Goal: Information Seeking & Learning: Stay updated

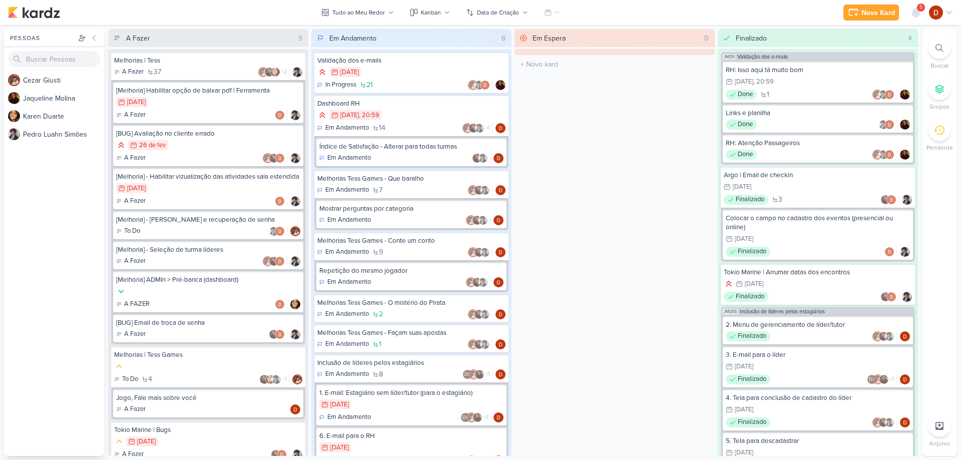
click at [918, 6] on div "5" at bounding box center [921, 8] width 8 height 8
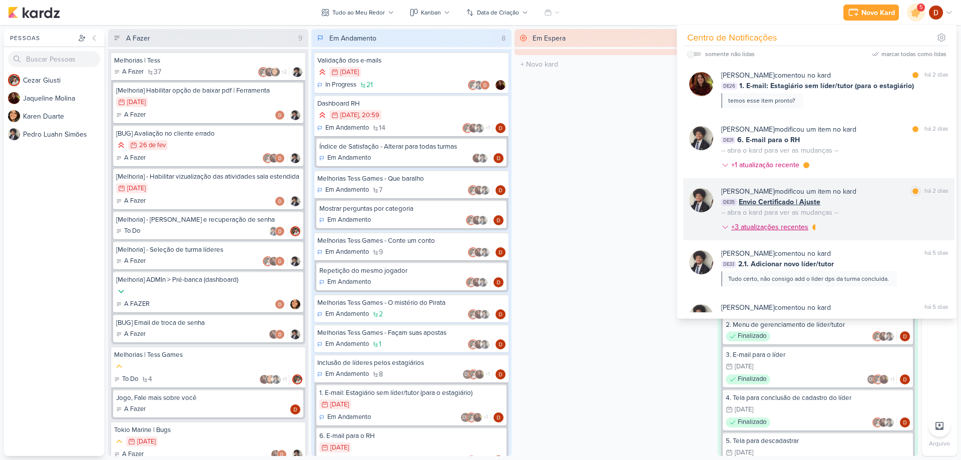
click at [803, 229] on div "+3 atualizações recentes" at bounding box center [770, 227] width 79 height 11
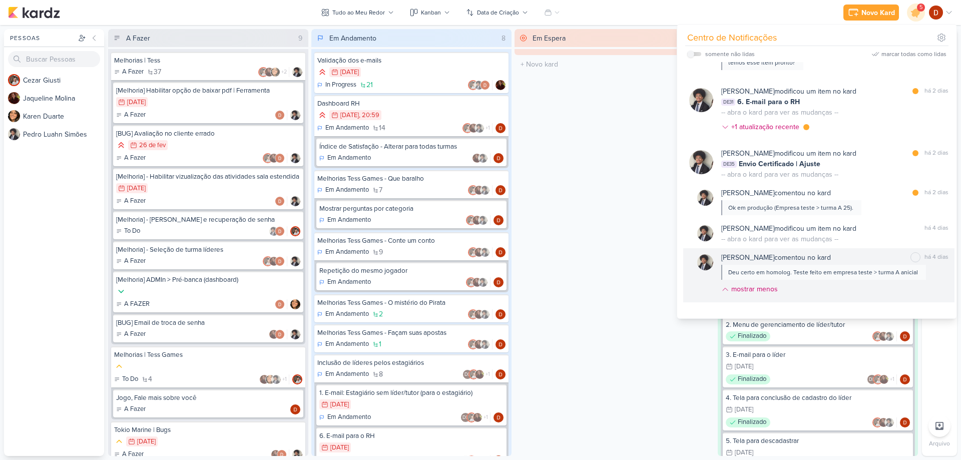
scroll to position [100, 0]
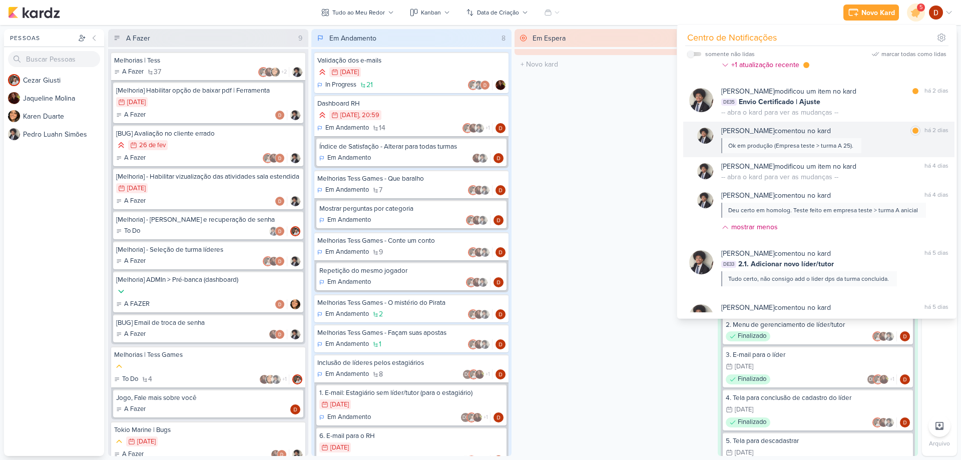
click at [846, 142] on div "Ok em produção (Empresa teste > turma A 25)." at bounding box center [790, 145] width 125 height 9
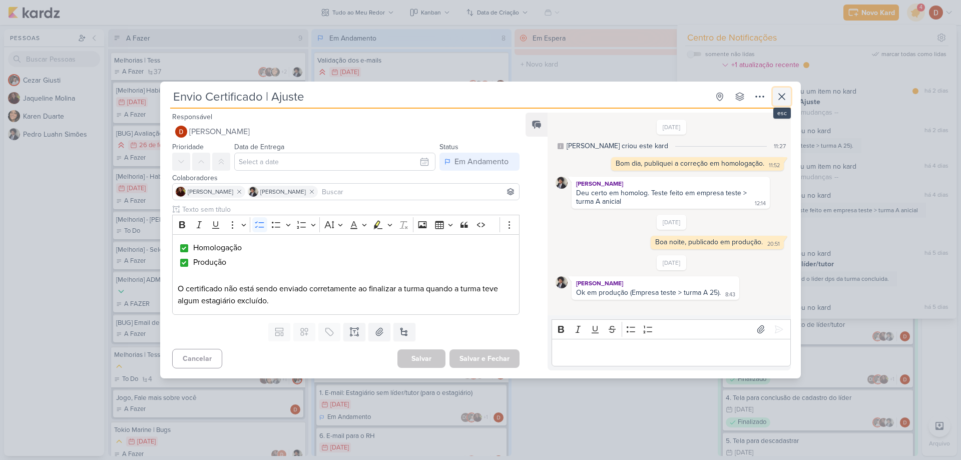
click at [788, 95] on button at bounding box center [782, 97] width 18 height 18
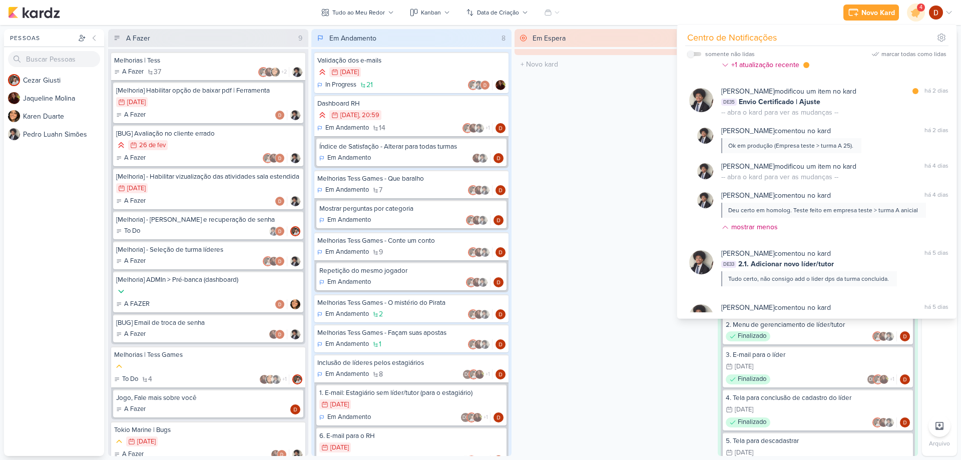
click at [619, 156] on div "Em Espera 0 O título do kard deve ter menos que 100 caracteres" at bounding box center [614, 242] width 200 height 427
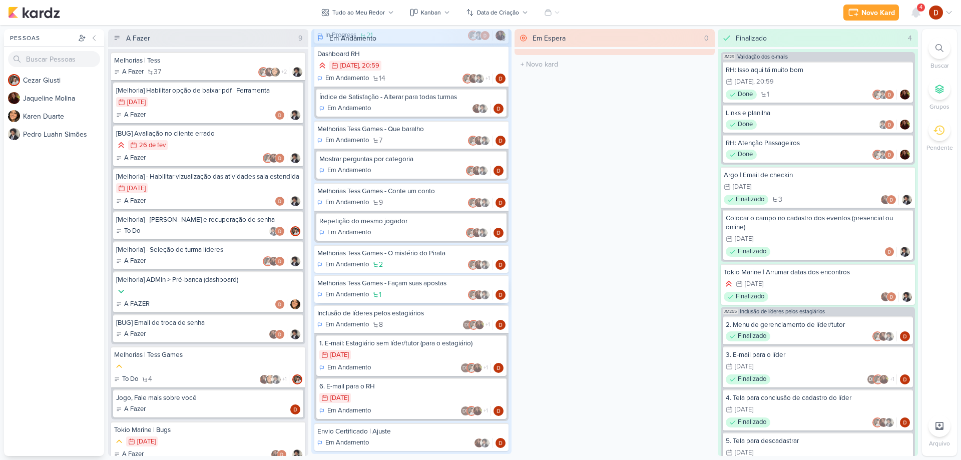
scroll to position [66, 0]
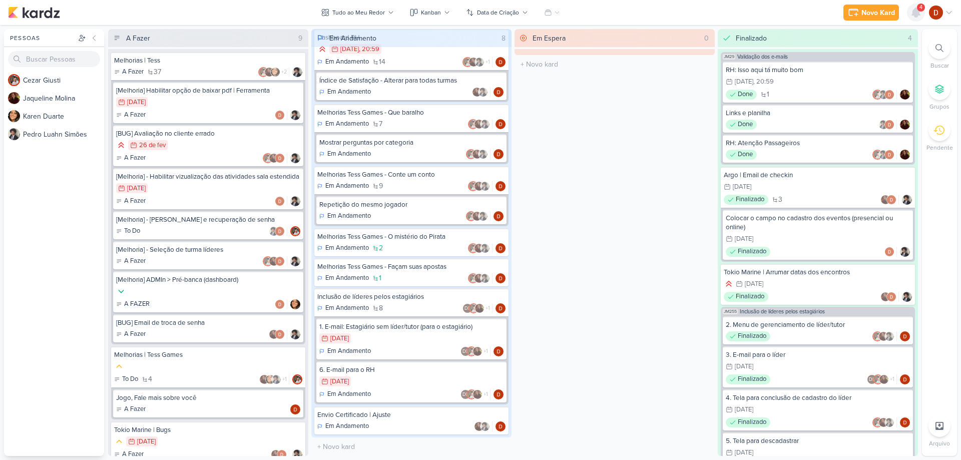
click at [913, 17] on icon at bounding box center [916, 13] width 12 height 12
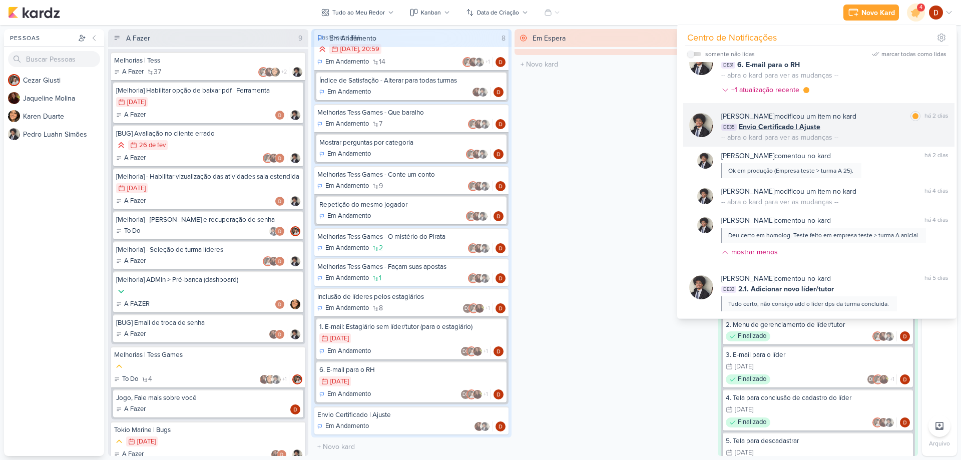
scroll to position [50, 0]
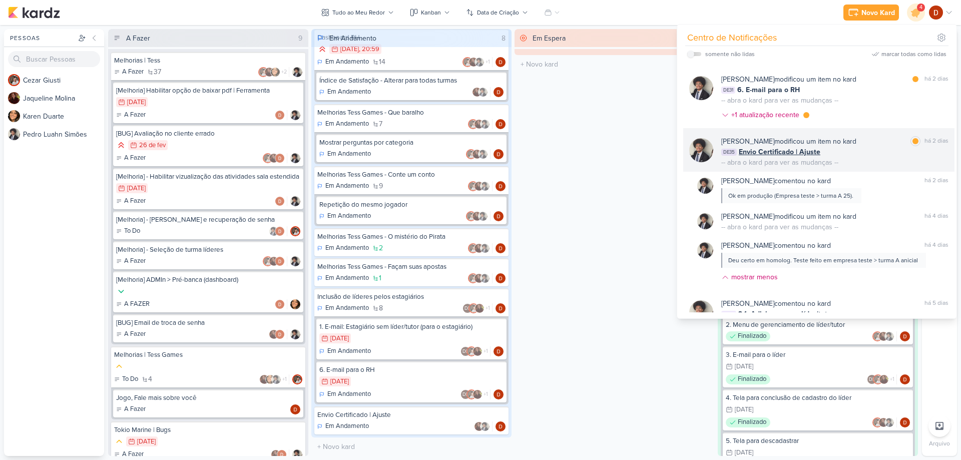
click at [857, 167] on div "[PERSON_NAME] modificou um item no kard marcar como lida há 2 dias DE35 Envio C…" at bounding box center [834, 152] width 227 height 32
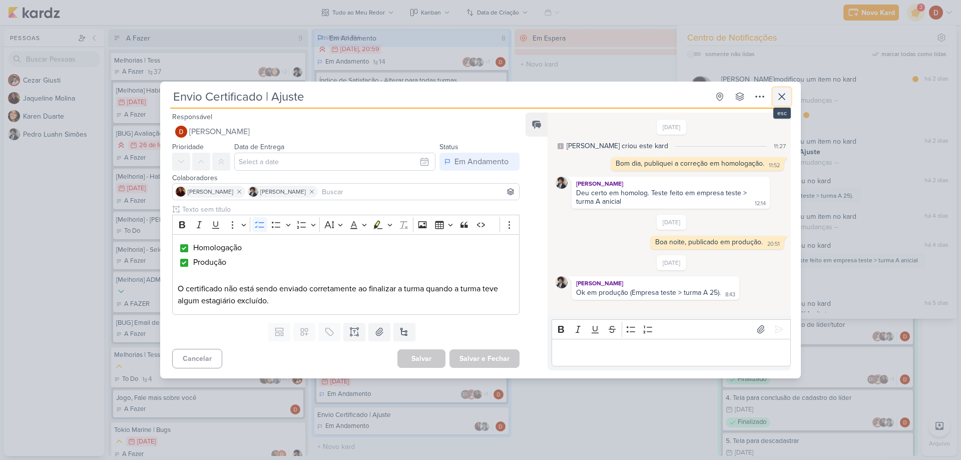
click at [777, 104] on button at bounding box center [782, 97] width 18 height 18
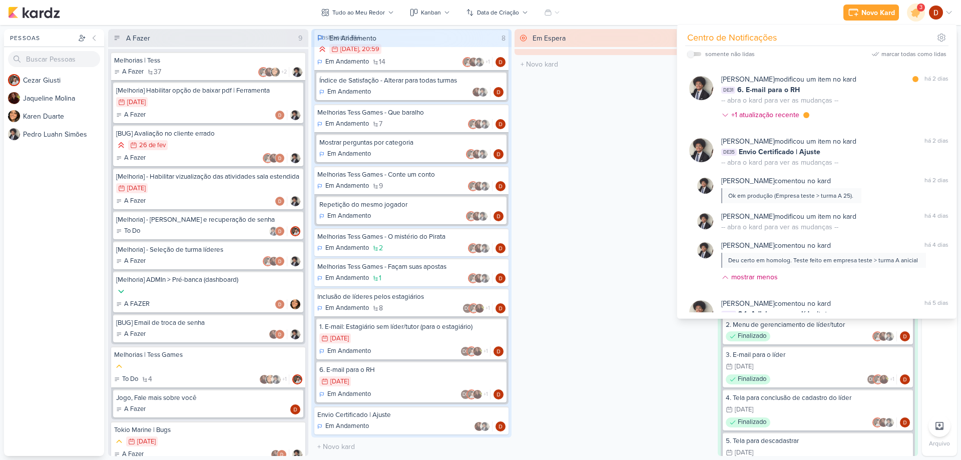
click at [565, 246] on div "Em Espera 0 O título do kard deve ter menos que 100 caracteres" at bounding box center [614, 242] width 200 height 427
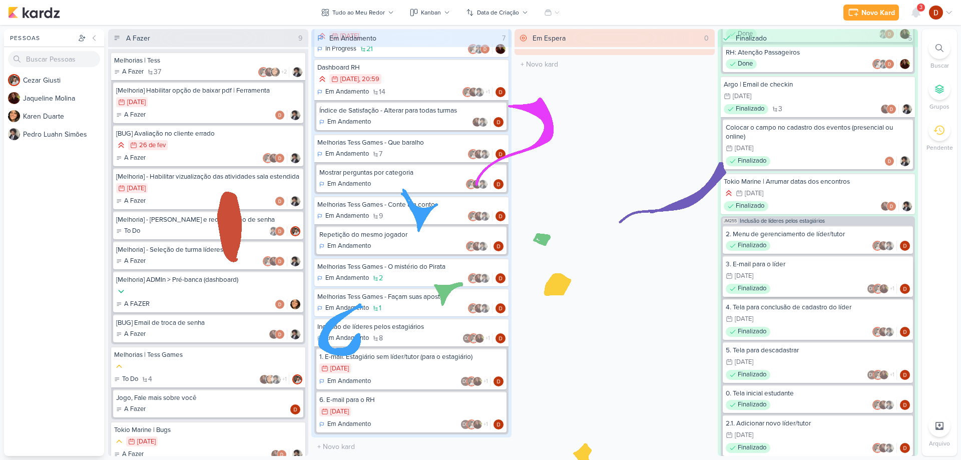
scroll to position [144, 0]
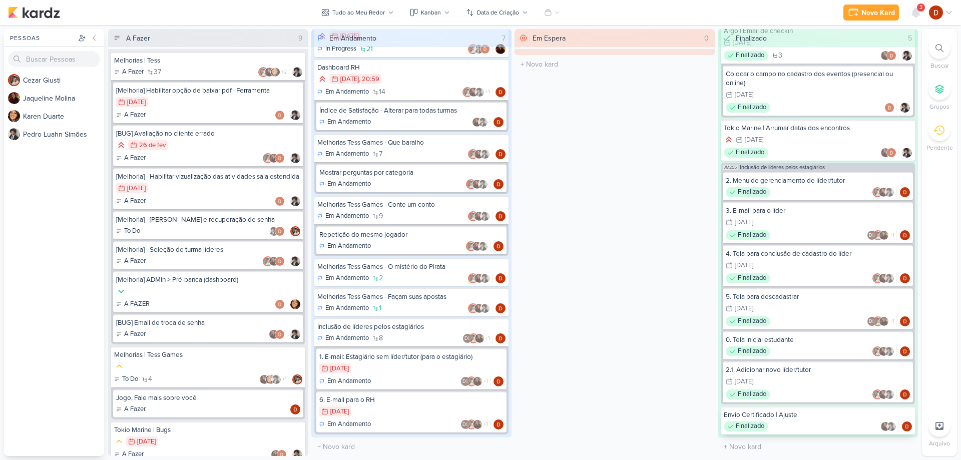
click at [857, 430] on div "Finalizado" at bounding box center [818, 426] width 188 height 10
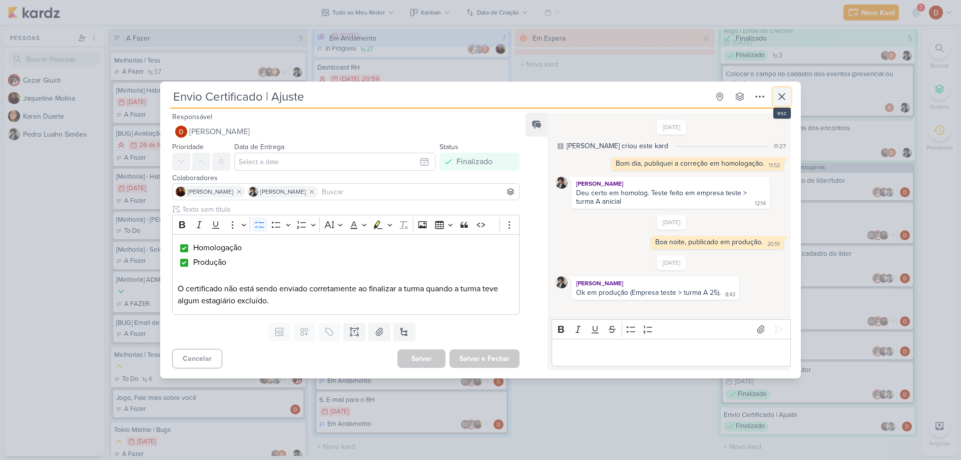
click at [785, 98] on icon at bounding box center [782, 97] width 12 height 12
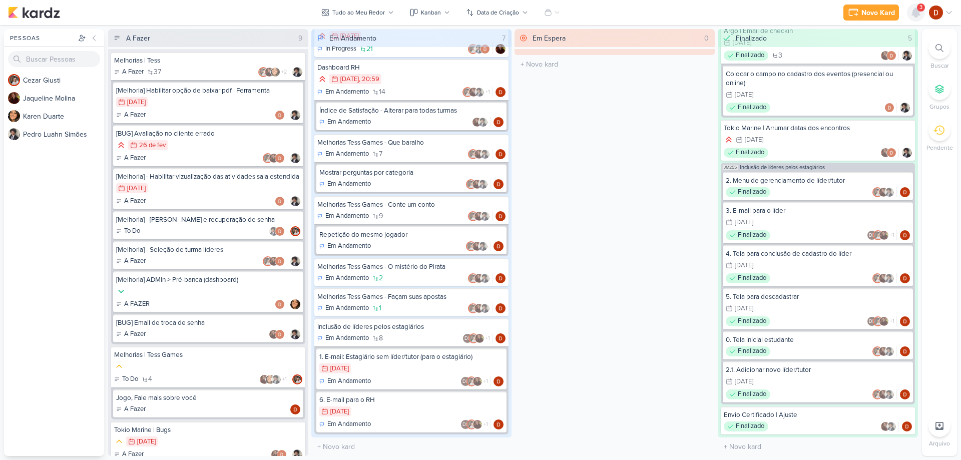
click at [912, 21] on div at bounding box center [916, 13] width 18 height 18
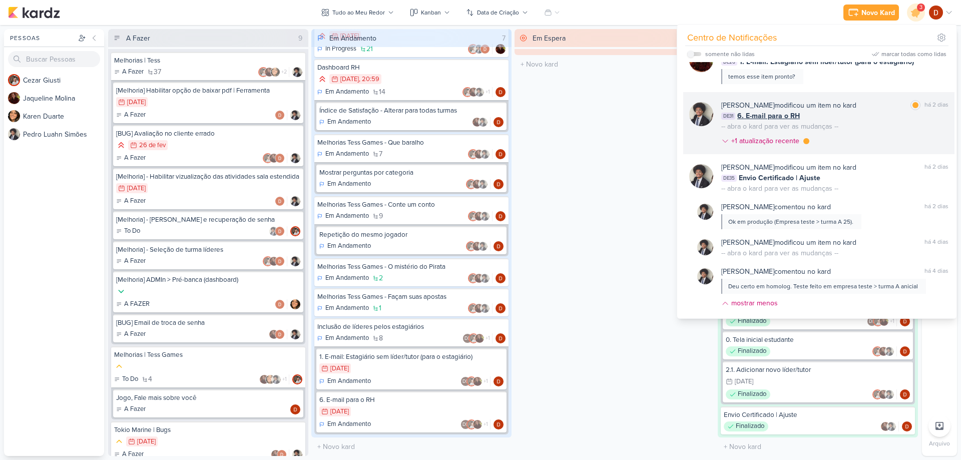
scroll to position [0, 0]
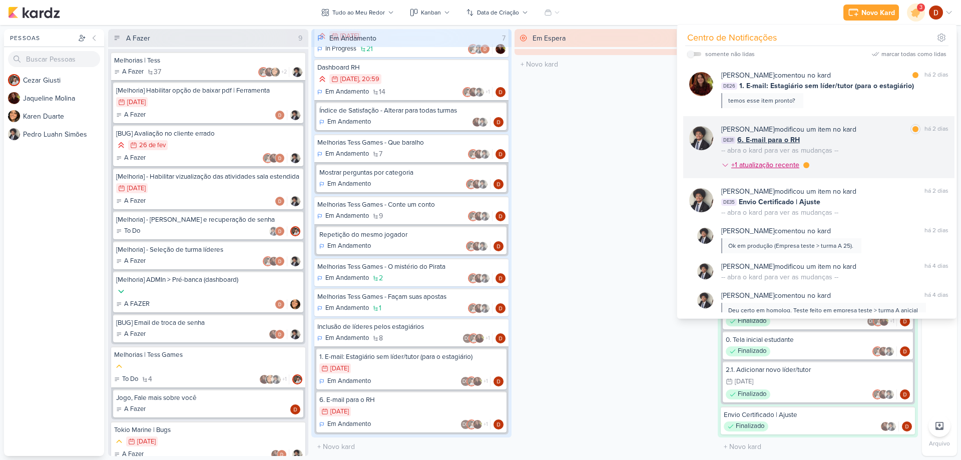
click at [776, 165] on div "+1 atualização recente" at bounding box center [766, 165] width 70 height 11
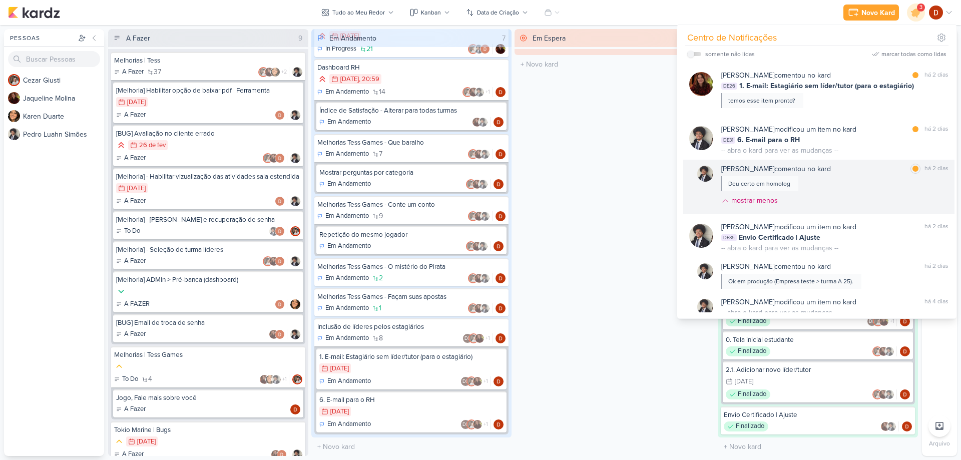
click at [833, 189] on div "[PERSON_NAME] comentou no kard marcar como lida há 2 dias Deu certo em homolog …" at bounding box center [834, 187] width 227 height 46
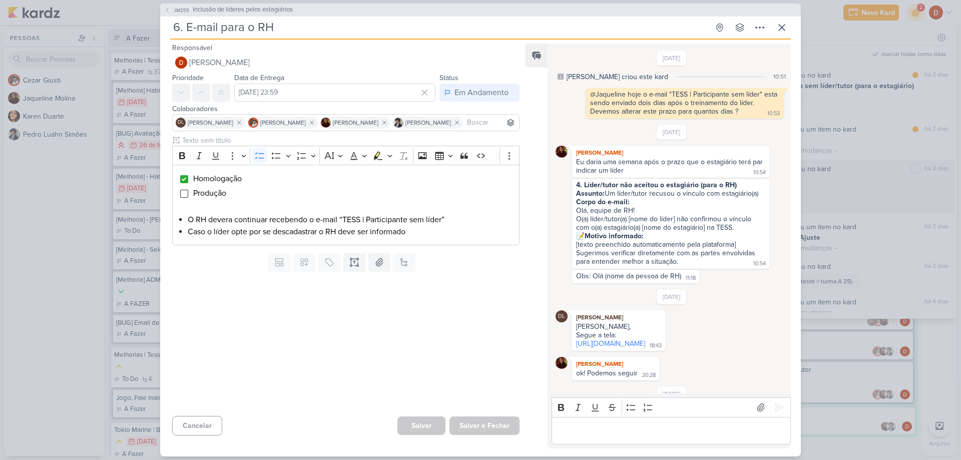
scroll to position [132, 0]
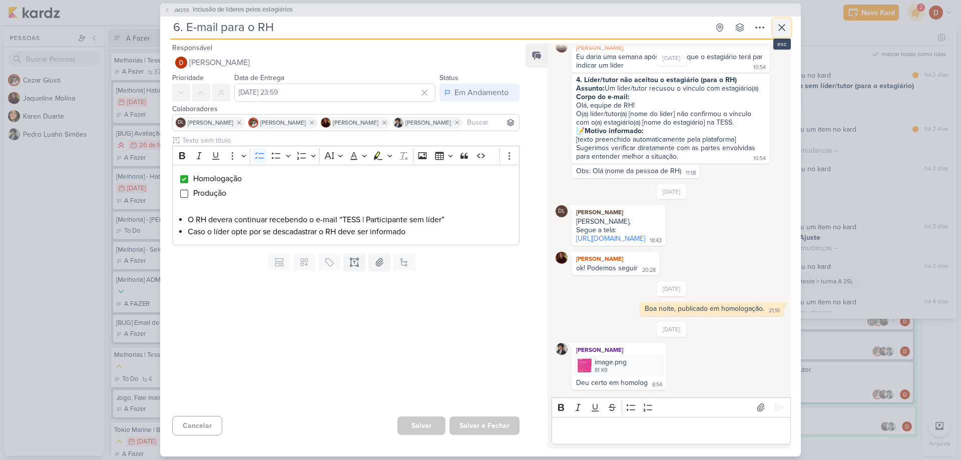
click at [783, 32] on icon at bounding box center [782, 28] width 12 height 12
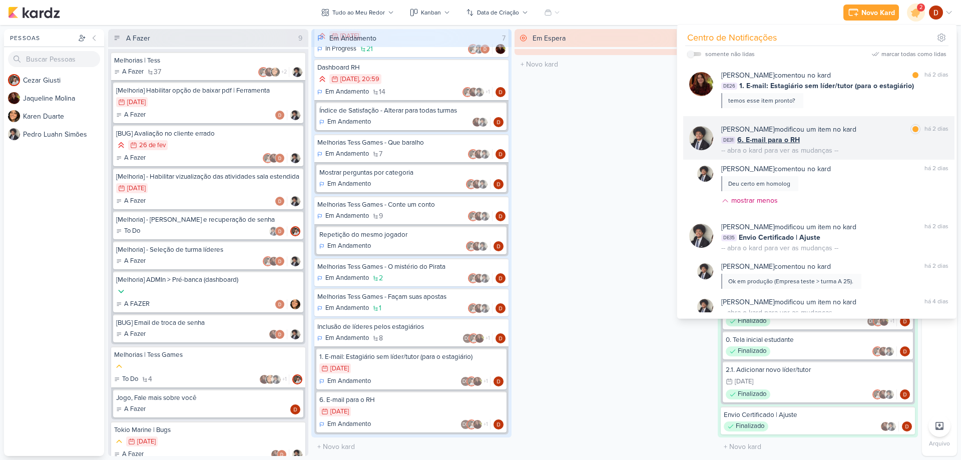
click at [801, 151] on div "-- abra o kard para ver as mudanças --" at bounding box center [779, 150] width 117 height 11
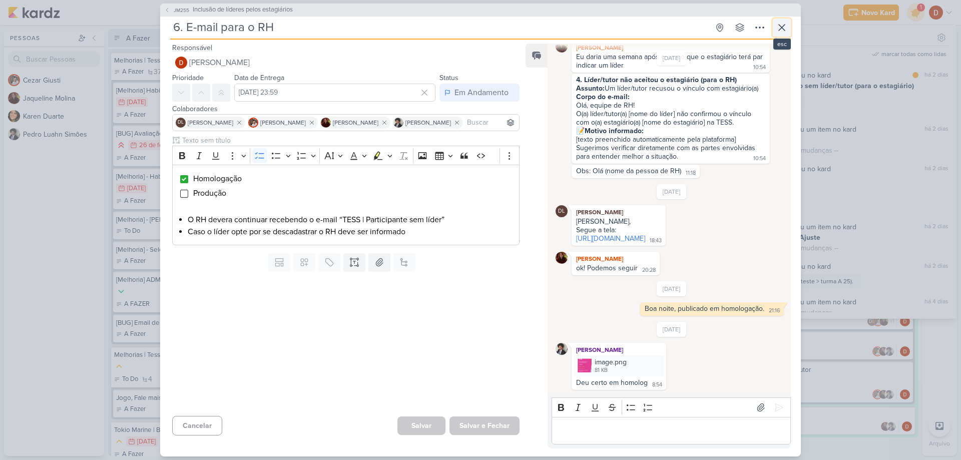
click at [778, 33] on icon at bounding box center [782, 28] width 12 height 12
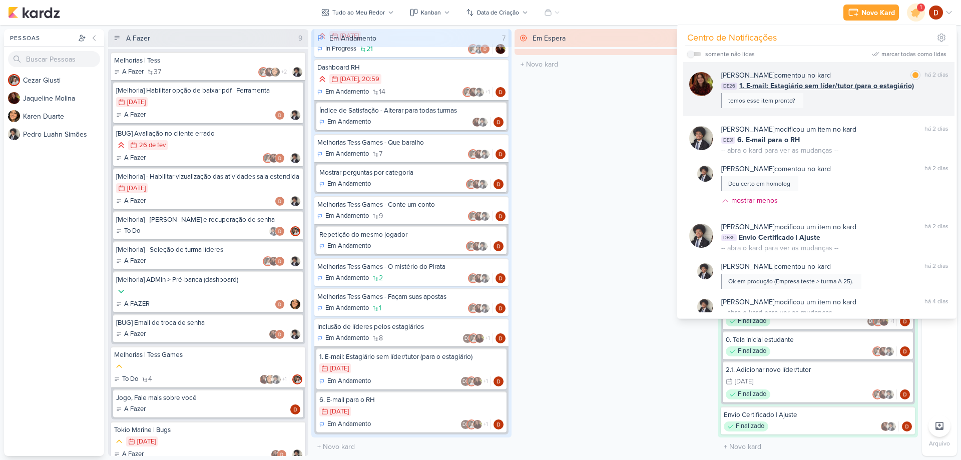
click at [792, 104] on div "temos esse item pronto?" at bounding box center [761, 100] width 67 height 9
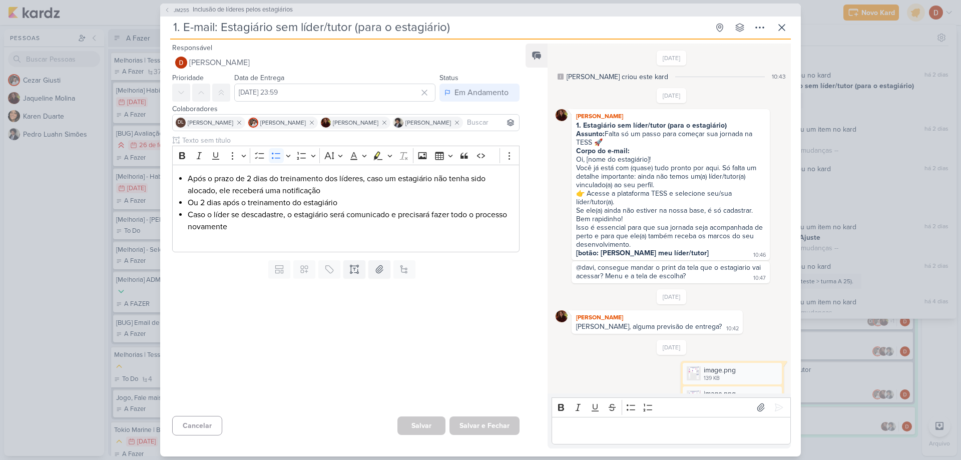
scroll to position [589, 0]
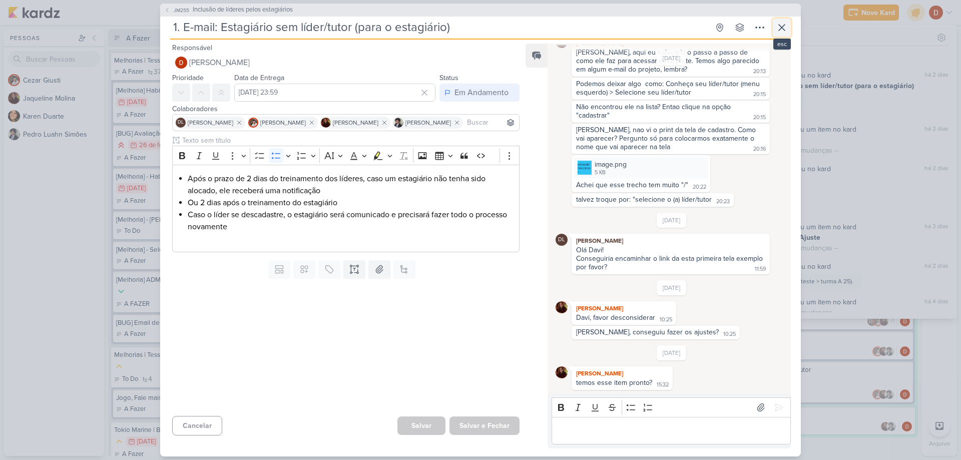
click at [777, 34] on button at bounding box center [782, 28] width 18 height 18
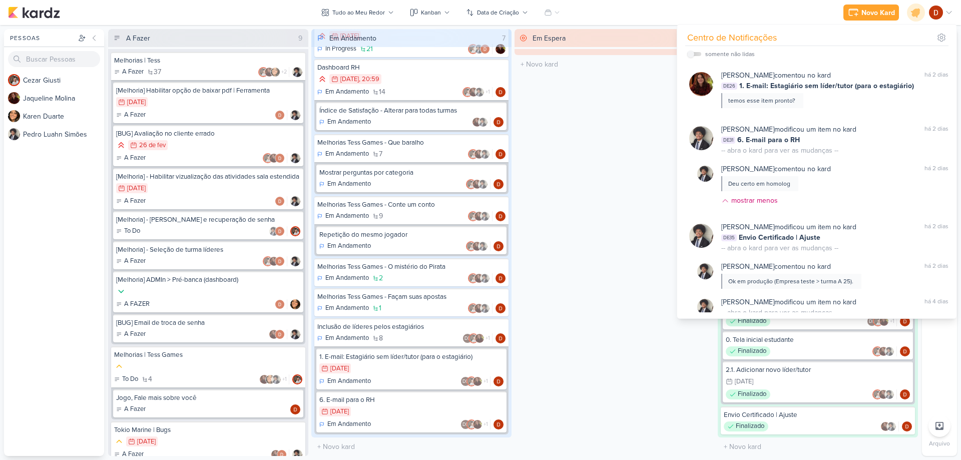
click at [585, 202] on div "Em Espera 0 O título do kard deve ter menos que 100 caracteres" at bounding box center [614, 242] width 200 height 427
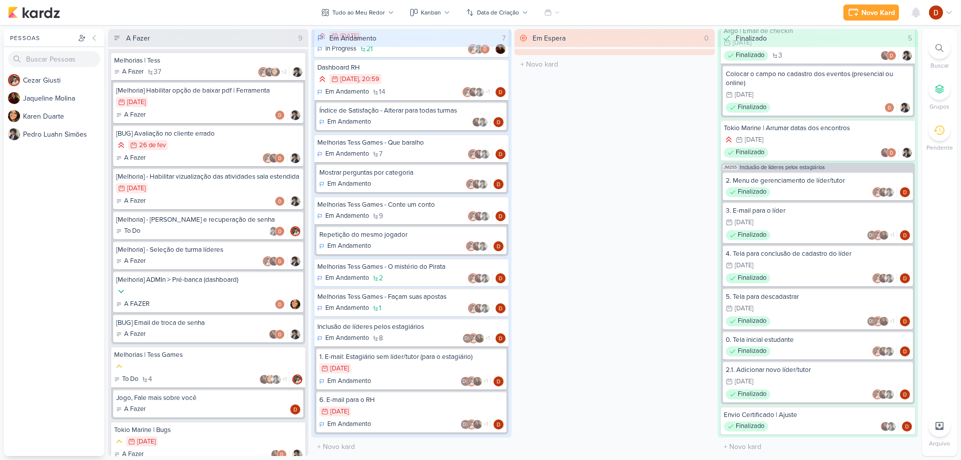
scroll to position [321, 0]
